Goal: Task Accomplishment & Management: Manage account settings

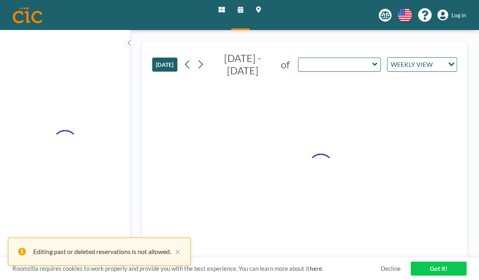
type input "Peabody"
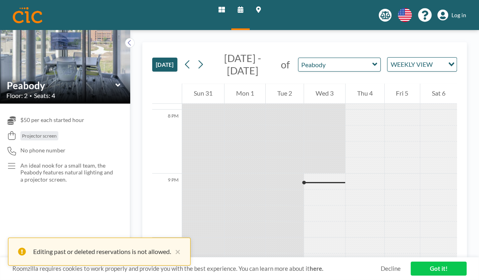
scroll to position [1328, 0]
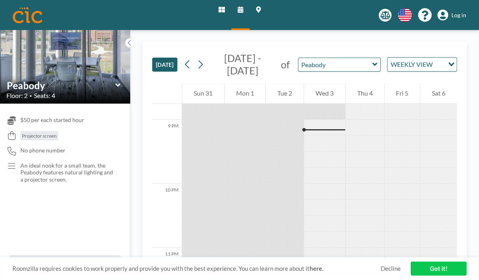
click at [394, 268] on link "Decline" at bounding box center [391, 269] width 20 height 8
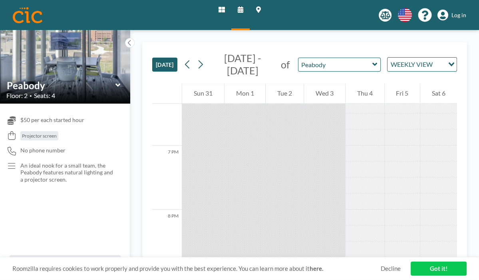
scroll to position [1328, 0]
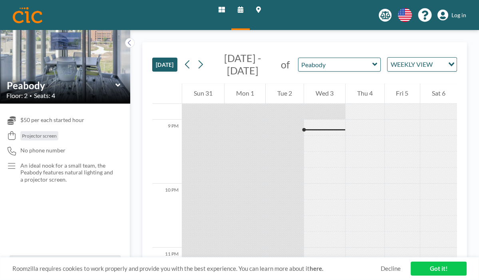
click at [447, 14] on icon at bounding box center [443, 15] width 11 height 11
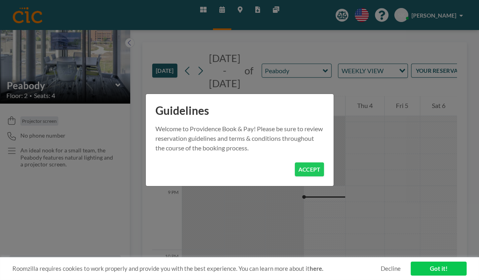
scroll to position [1328, 0]
click at [309, 170] on button "ACCEPT" at bounding box center [309, 169] width 29 height 14
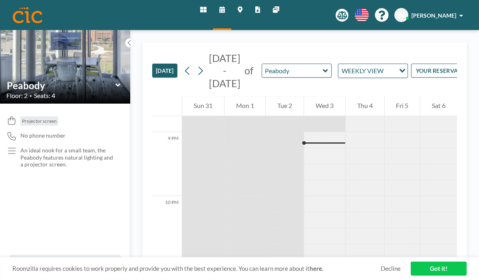
click at [439, 17] on span "Shannon Keating" at bounding box center [434, 15] width 45 height 7
click at [435, 36] on span "Profile" at bounding box center [439, 38] width 17 height 8
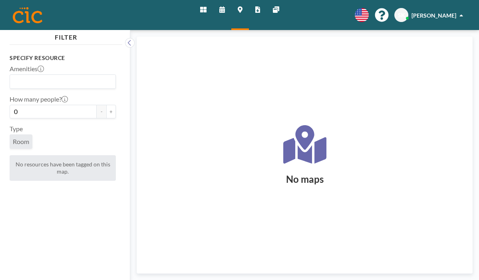
click at [224, 10] on icon at bounding box center [223, 9] width 6 height 6
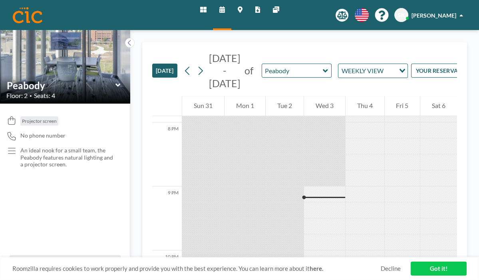
scroll to position [1328, 0]
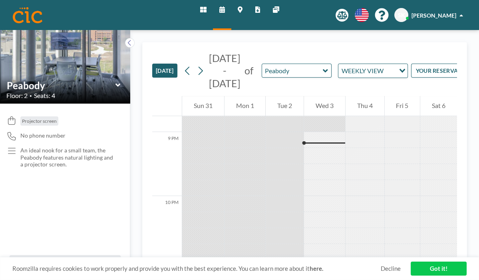
click at [202, 10] on icon at bounding box center [203, 9] width 6 height 6
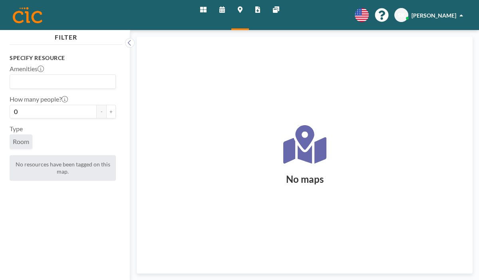
click at [258, 12] on icon at bounding box center [258, 9] width 5 height 6
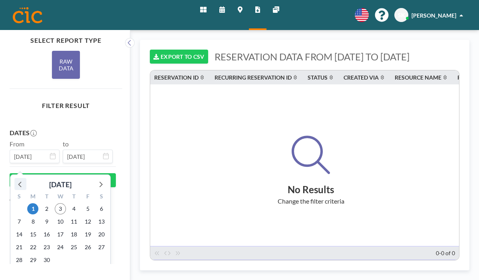
click at [20, 183] on icon at bounding box center [20, 184] width 10 height 10
click at [20, 182] on icon at bounding box center [20, 184] width 10 height 10
click at [21, 207] on span "1" at bounding box center [19, 208] width 11 height 11
type input "[DATE]"
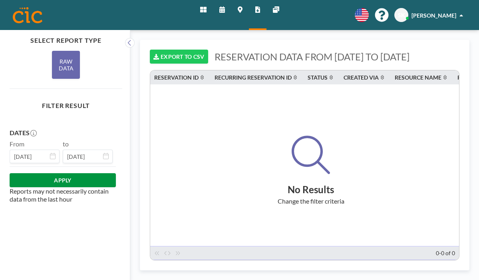
click at [15, 183] on button "APPLY" at bounding box center [63, 180] width 106 height 14
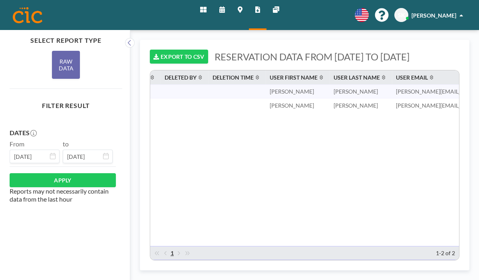
scroll to position [0, 827]
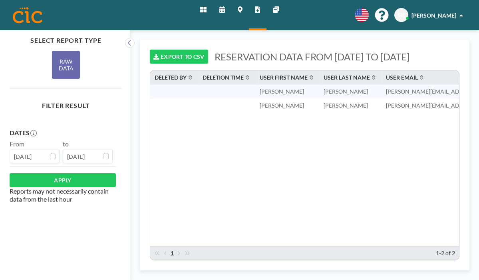
click at [300, 92] on span "[PERSON_NAME]" at bounding box center [282, 91] width 44 height 7
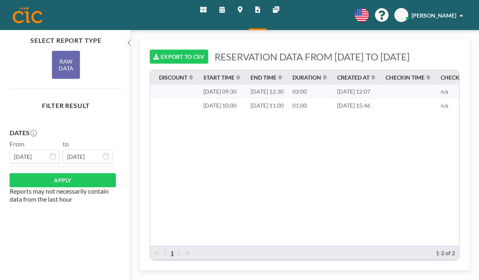
scroll to position [0, 469]
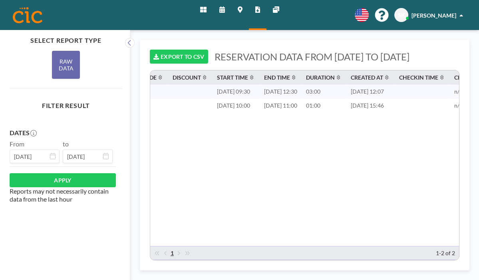
click at [283, 90] on span "[DATE] 12:30" at bounding box center [280, 91] width 33 height 7
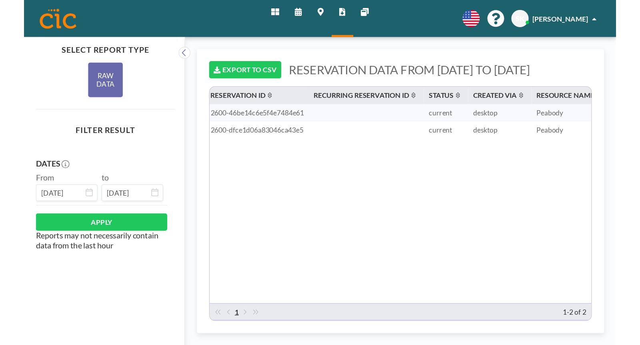
scroll to position [0, 0]
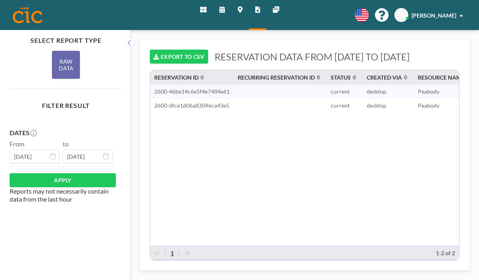
click at [168, 92] on span "2600-46be14c6e5f4e7484e61" at bounding box center [192, 91] width 76 height 7
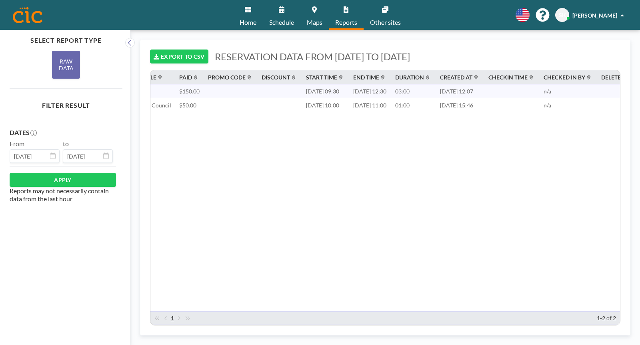
scroll to position [0, 316]
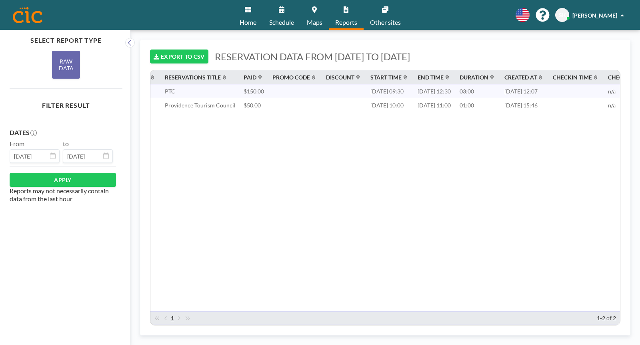
click at [248, 93] on span "$150.00" at bounding box center [254, 91] width 20 height 7
click at [317, 22] on span "Maps" at bounding box center [315, 22] width 16 height 6
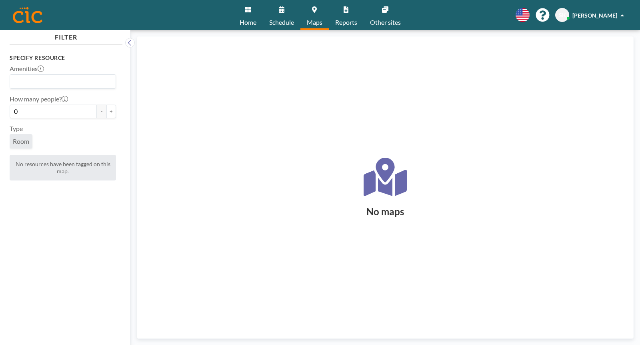
click at [285, 21] on span "Schedule" at bounding box center [281, 22] width 25 height 6
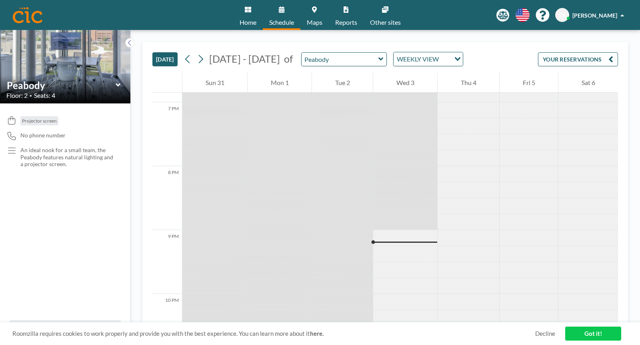
scroll to position [1304, 0]
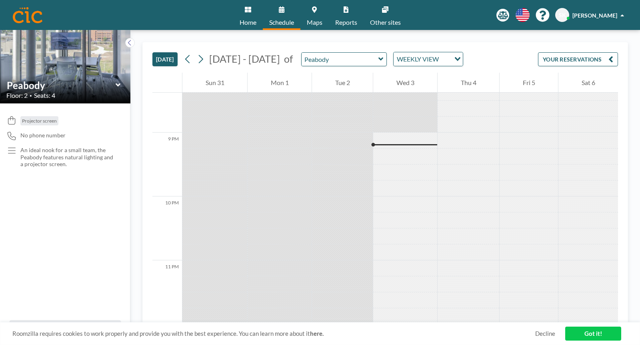
click at [245, 22] on span "Home" at bounding box center [248, 22] width 17 height 6
